Goal: Task Accomplishment & Management: Complete application form

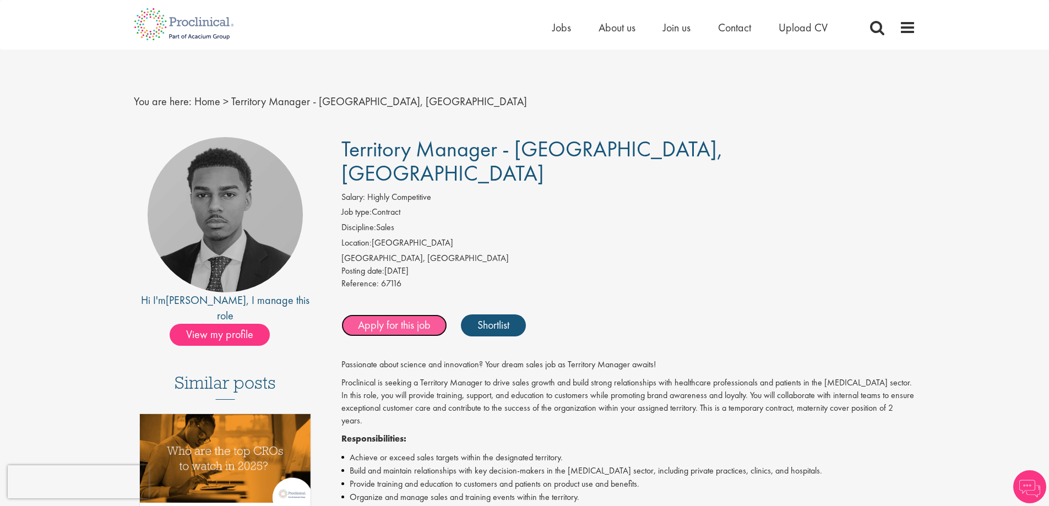
click at [395, 314] on link "Apply for this job" at bounding box center [394, 325] width 106 height 22
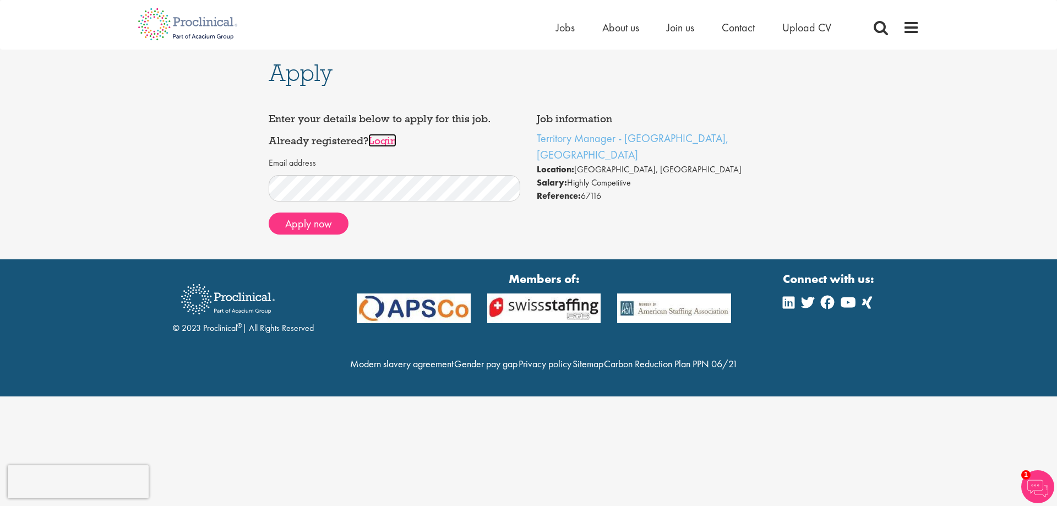
click at [387, 141] on link "Login" at bounding box center [382, 140] width 28 height 13
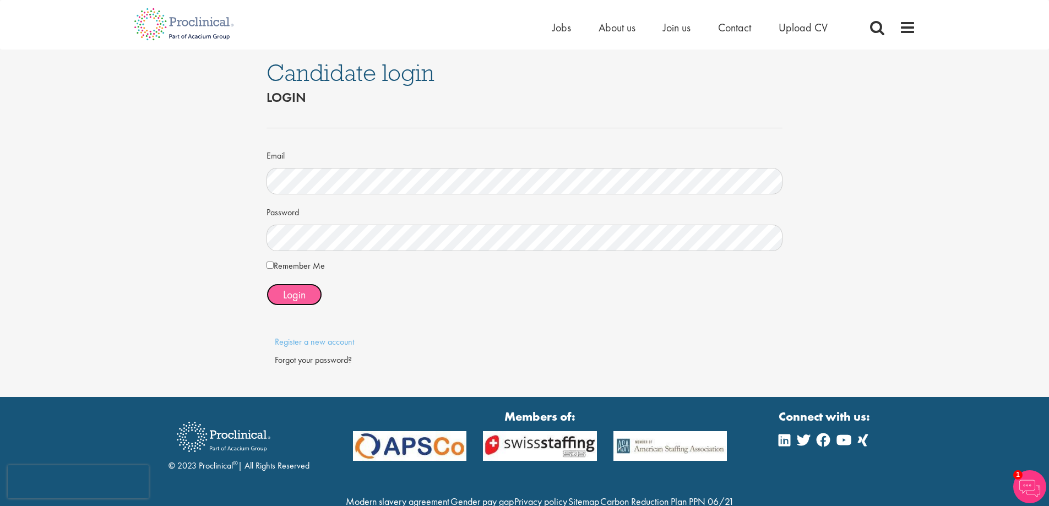
click at [304, 292] on span "Login" at bounding box center [294, 294] width 23 height 14
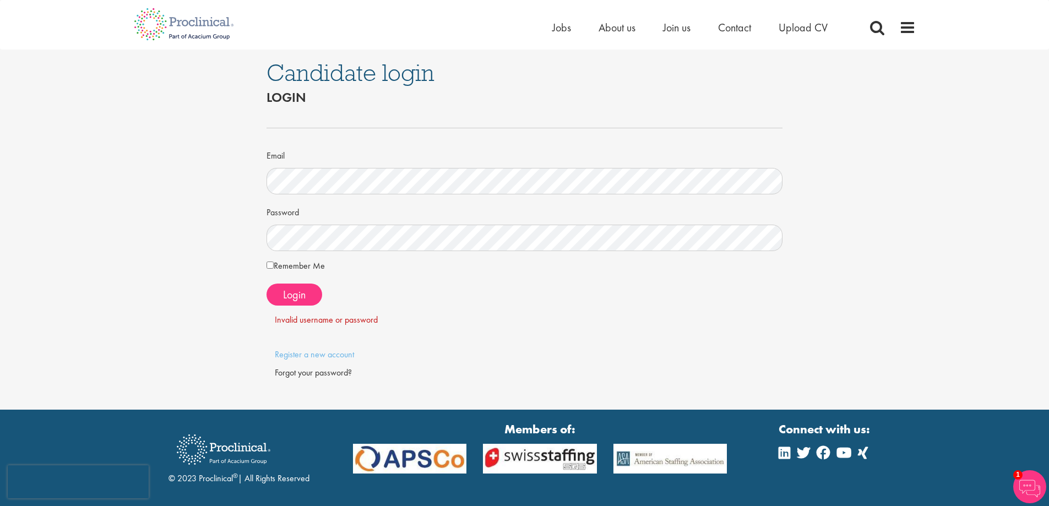
click at [330, 373] on div "Forgot your password?" at bounding box center [525, 373] width 500 height 13
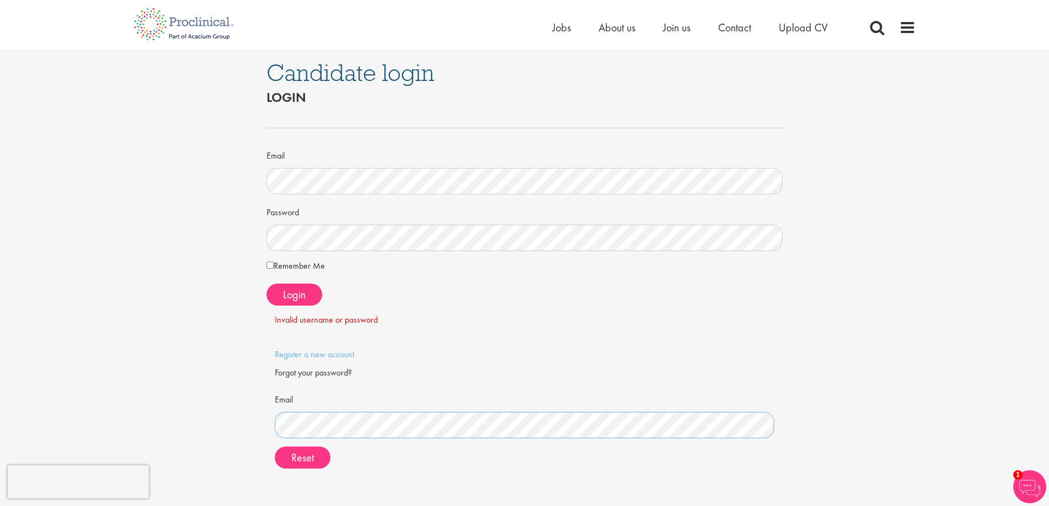
click at [275, 446] on button "Reset" at bounding box center [303, 457] width 56 height 22
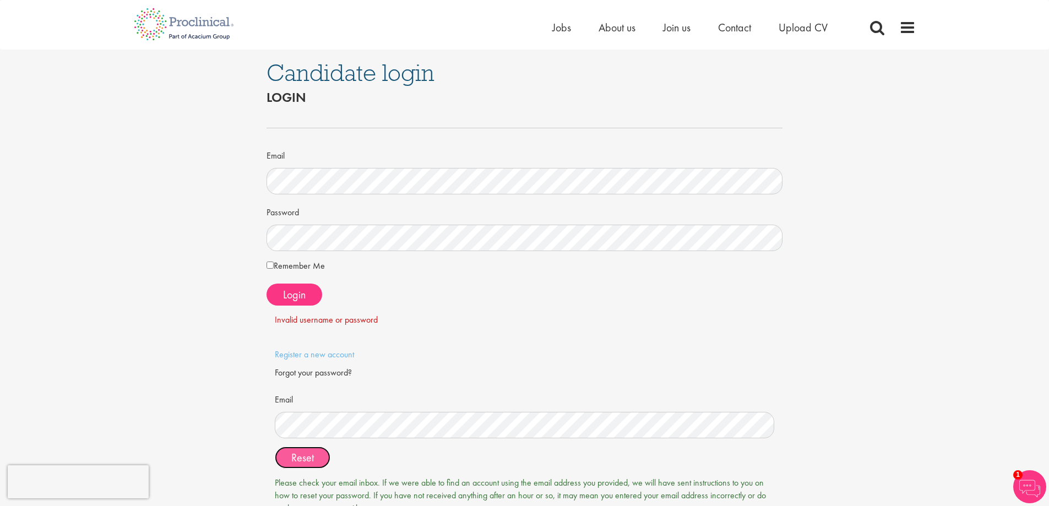
click at [323, 461] on button "Reset" at bounding box center [303, 457] width 56 height 22
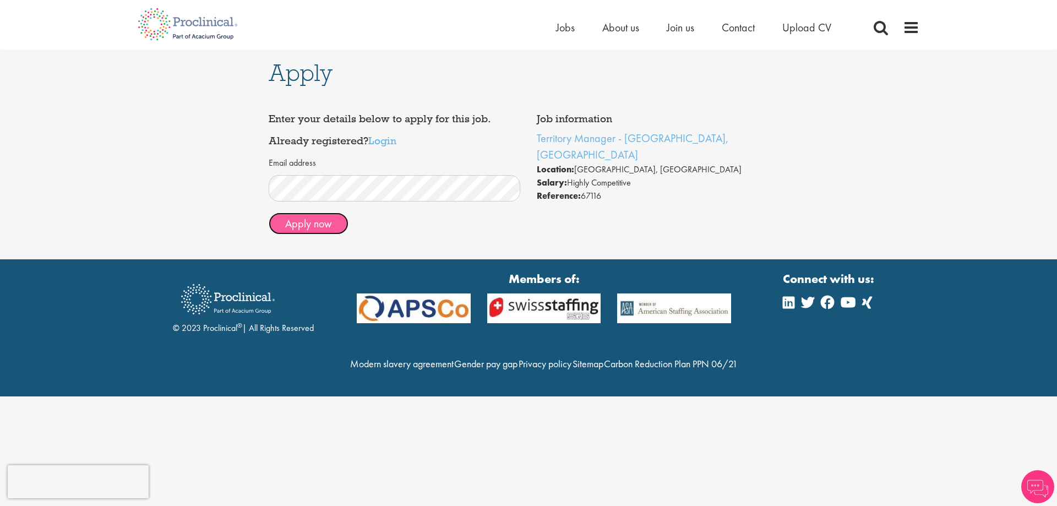
click at [324, 228] on button "Apply now" at bounding box center [309, 223] width 80 height 22
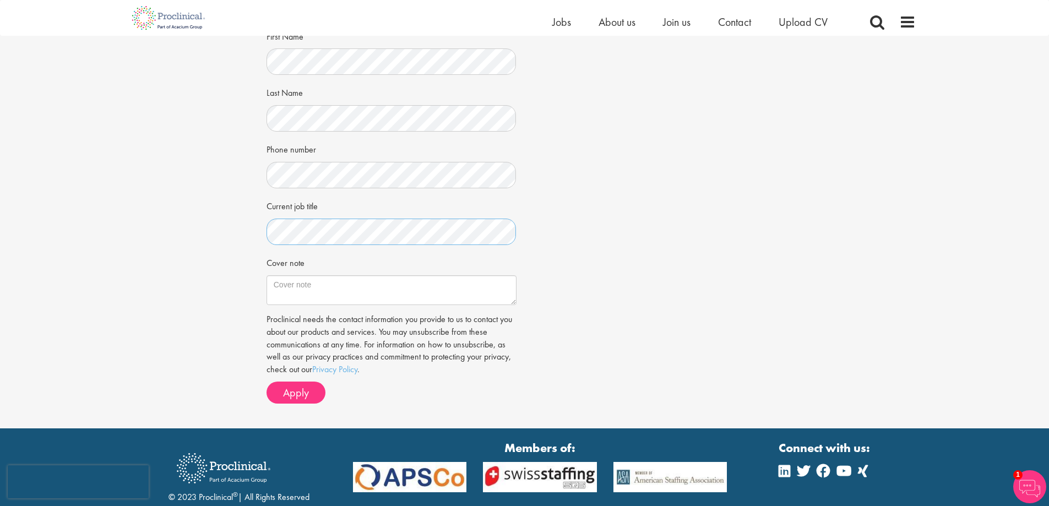
scroll to position [165, 0]
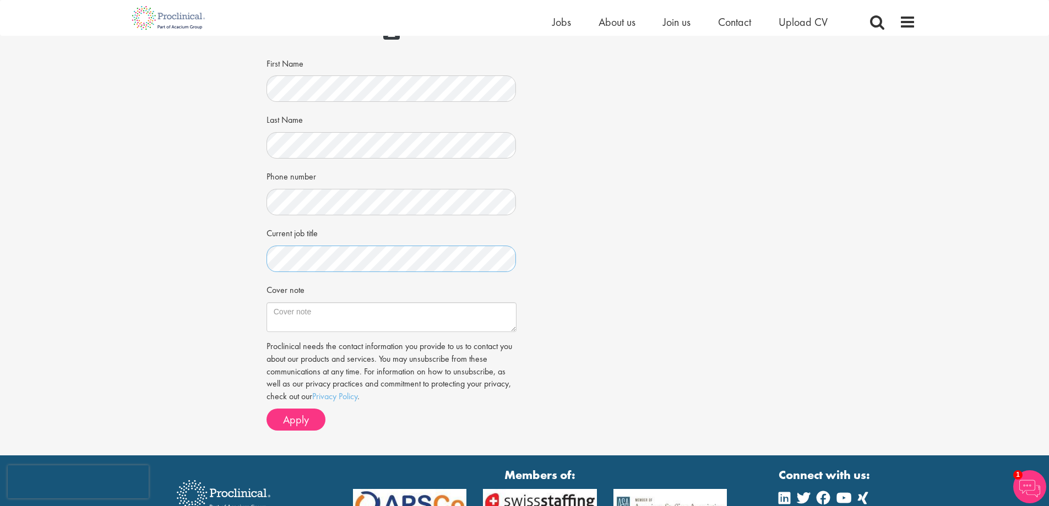
click at [245, 266] on div "Apply Job information Territory Manager - [GEOGRAPHIC_DATA], [GEOGRAPHIC_DATA] …" at bounding box center [524, 163] width 1065 height 584
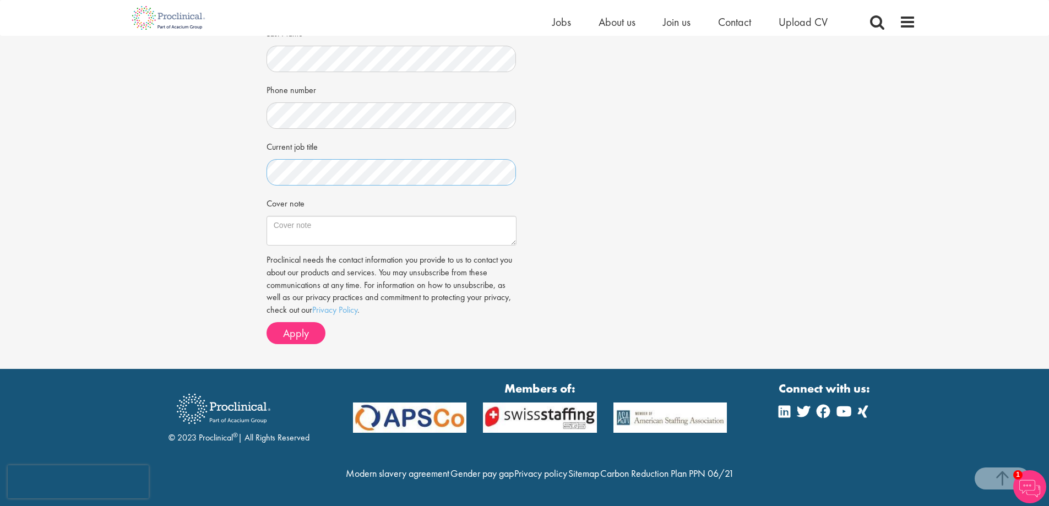
scroll to position [275, 0]
click at [308, 216] on textarea "Cover note" at bounding box center [391, 231] width 250 height 30
paste textarea "Lore Ip. Dolorsi, A co adipisc el seddoei te inci utlabore et dol Magnaaliq Eni…"
type textarea "Lore Ip. Dolorsi, A co adipisc el seddoei te inci utlabore et dol Magnaaliq Eni…"
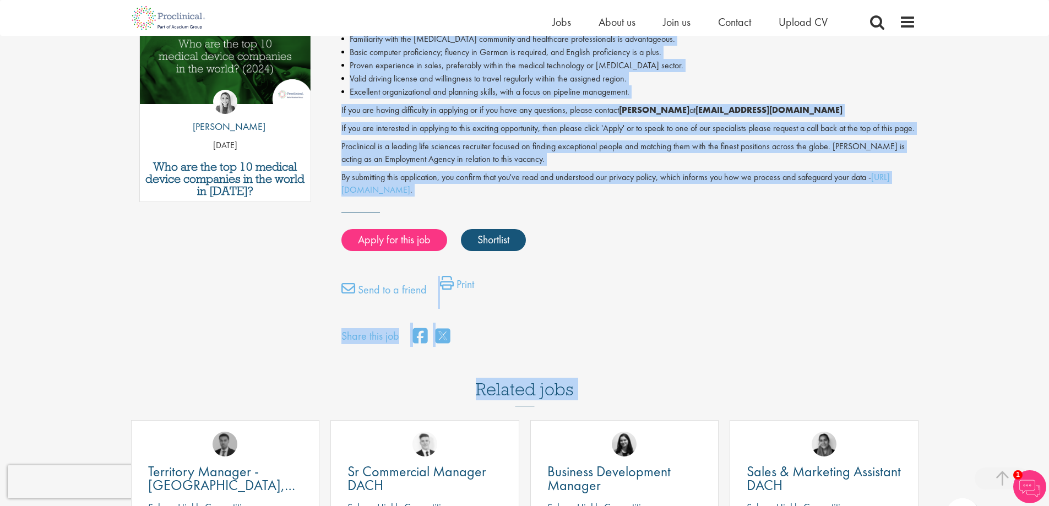
scroll to position [612, 0]
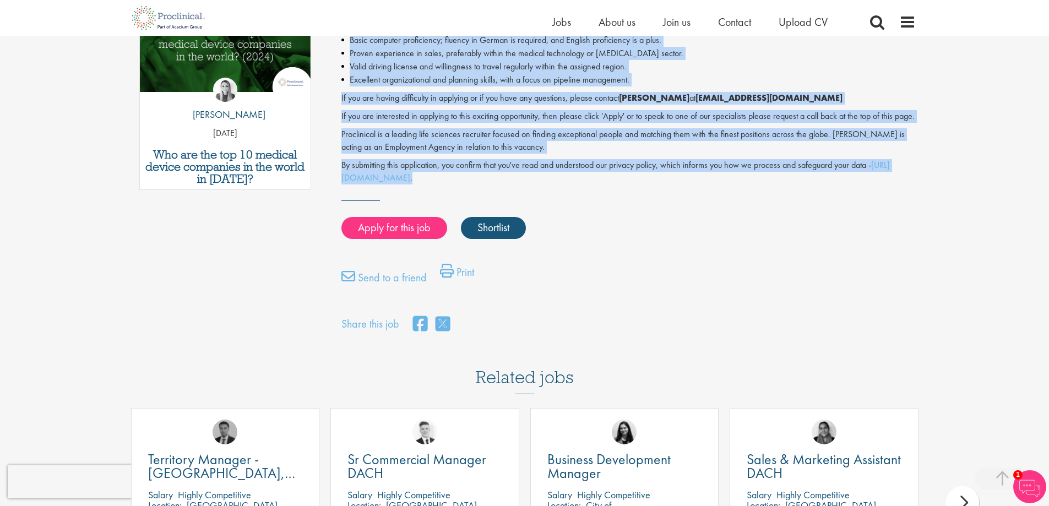
drag, startPoint x: 342, startPoint y: 160, endPoint x: 521, endPoint y: 168, distance: 179.1
copy div "Passionate about science and innovation? Your dream sales job as Territory Mana…"
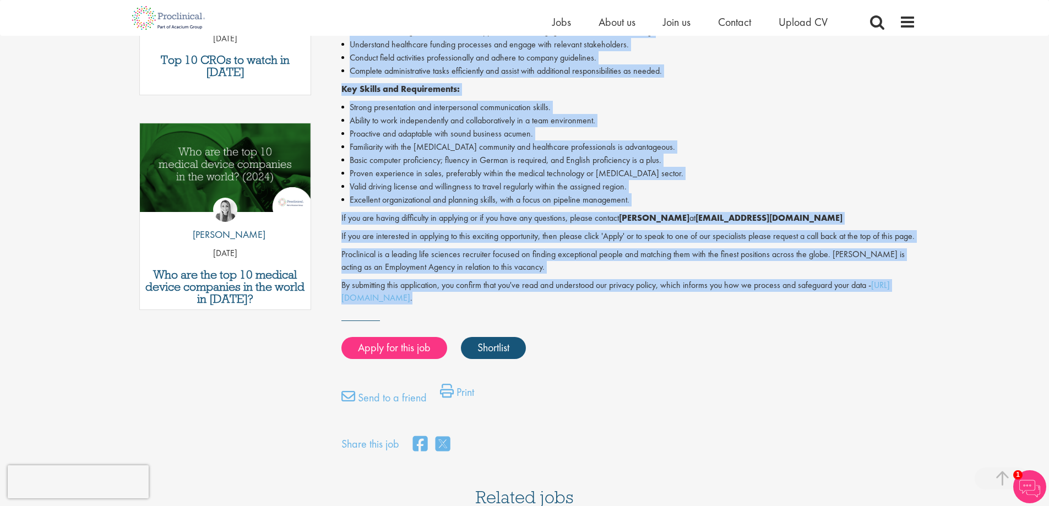
scroll to position [446, 0]
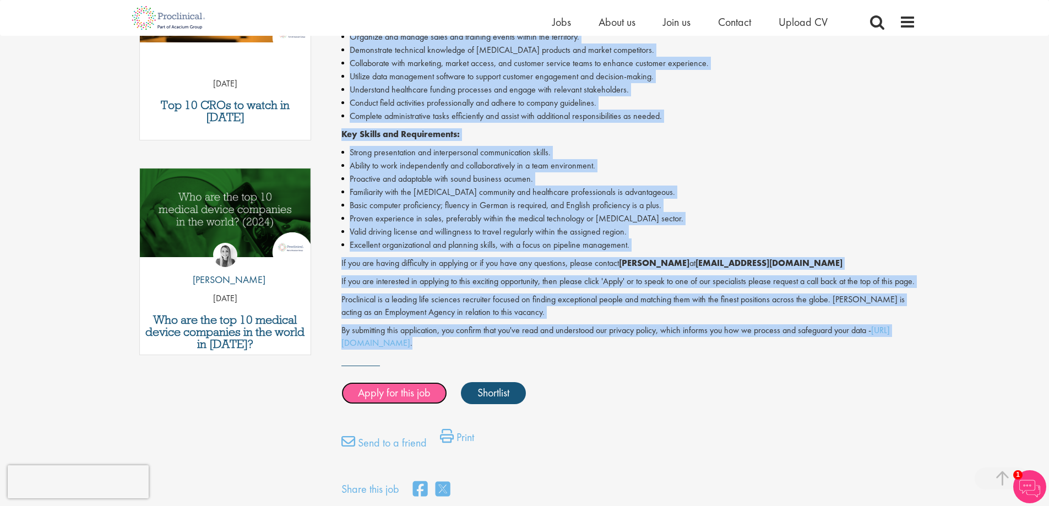
click at [393, 384] on link "Apply for this job" at bounding box center [394, 393] width 106 height 22
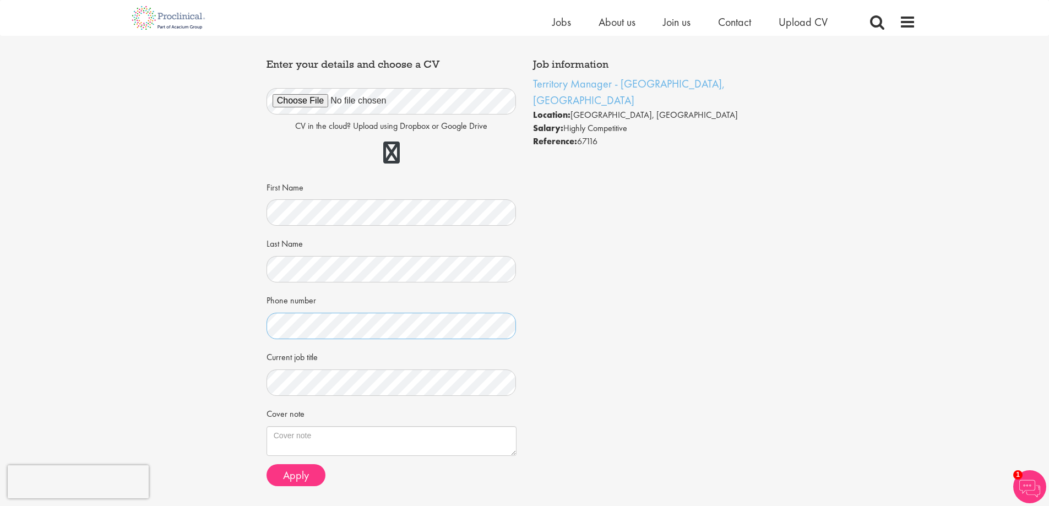
scroll to position [165, 0]
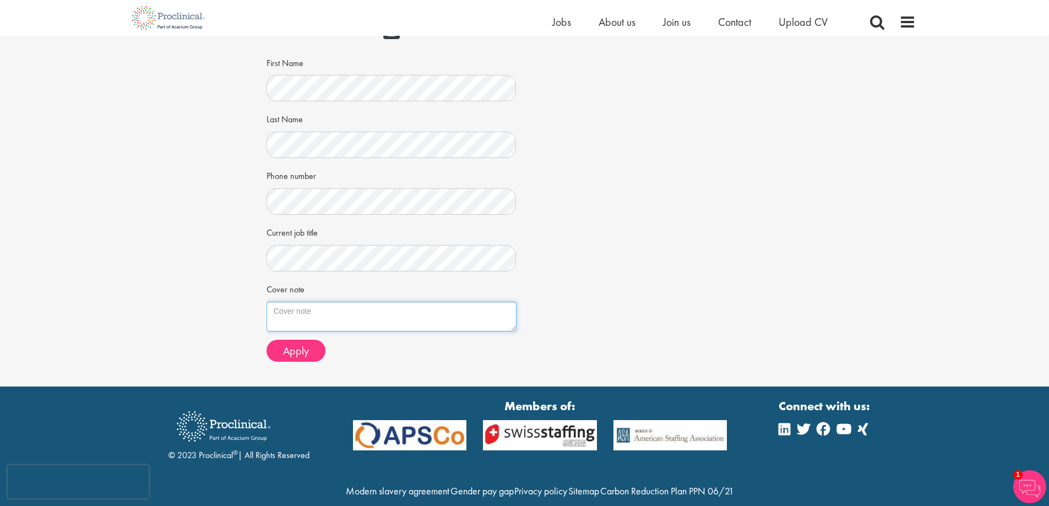
click at [346, 307] on textarea "Cover note" at bounding box center [391, 317] width 250 height 30
paste textarea "Dear Mr. Gbolade, I am writing to express my keen interest in the Territory Man…"
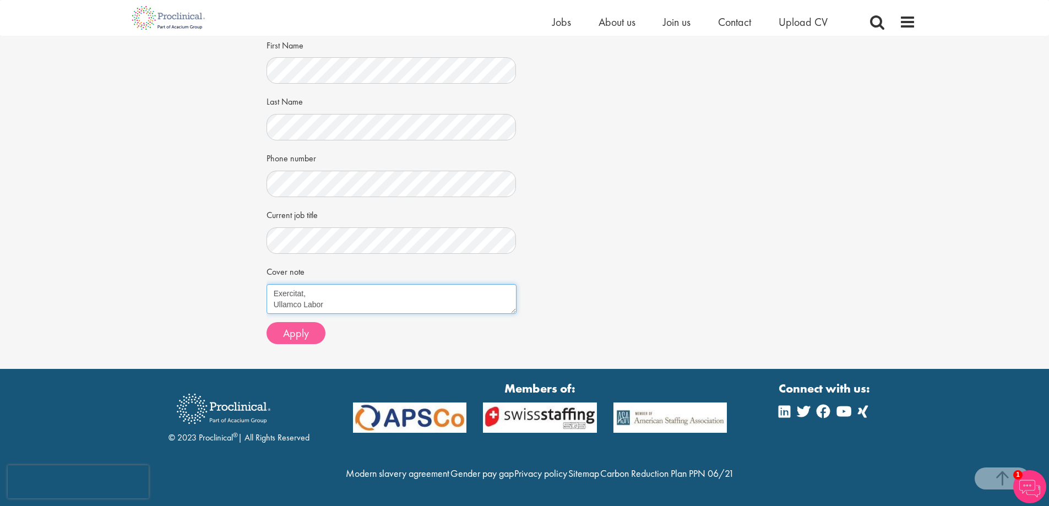
scroll to position [206, 0]
type textarea "Dear Mr. Gbolade, I am writing to express my keen interest in the Territory Man…"
click at [313, 322] on button "Apply" at bounding box center [295, 333] width 59 height 22
